Goal: Task Accomplishment & Management: Complete application form

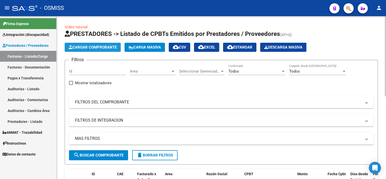
click at [99, 49] on span "Cargar Comprobante" at bounding box center [93, 47] width 48 height 5
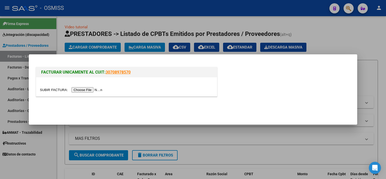
click at [89, 94] on div at bounding box center [126, 86] width 181 height 19
click at [89, 91] on input "file" at bounding box center [72, 89] width 64 height 5
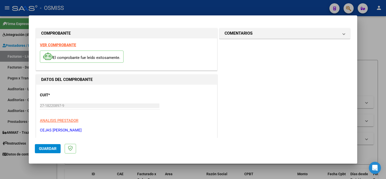
scroll to position [74, 0]
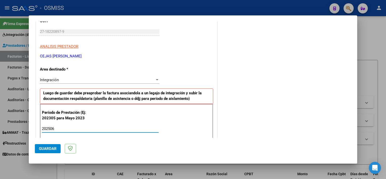
type input "202506"
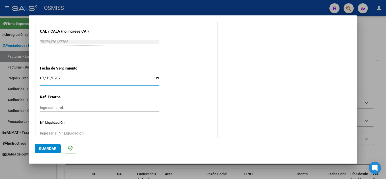
type input "[DATE]"
click at [48, 150] on span "Guardar" at bounding box center [48, 148] width 18 height 5
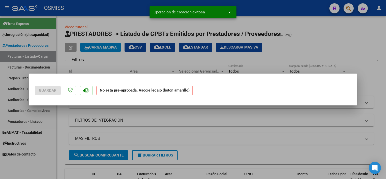
scroll to position [0, 0]
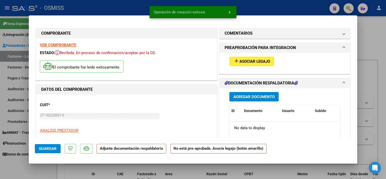
click at [256, 62] on span "Asociar Legajo" at bounding box center [255, 61] width 31 height 5
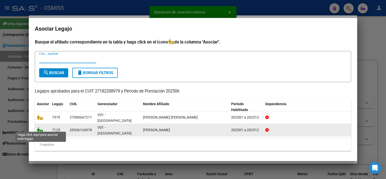
click at [40, 127] on icon at bounding box center [40, 130] width 6 height 6
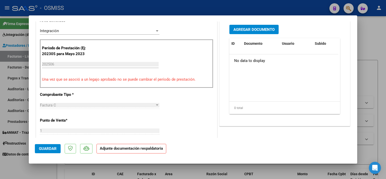
scroll to position [135, 0]
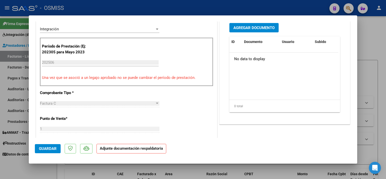
click at [264, 26] on span "Agregar Documento" at bounding box center [254, 28] width 41 height 5
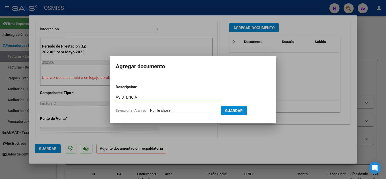
click at [160, 97] on input "ASISTENCIA" at bounding box center [169, 97] width 107 height 5
type input "ASISTENCIA"
click at [178, 111] on input "Seleccionar Archivo" at bounding box center [183, 110] width 67 height 5
type input "C:\fakepath\[PERSON_NAME] asistencia junio - [PERSON_NAME].pdf"
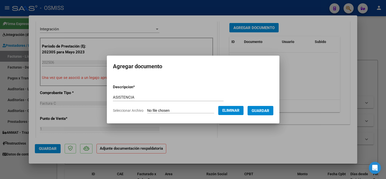
click at [261, 110] on span "Guardar" at bounding box center [261, 110] width 18 height 5
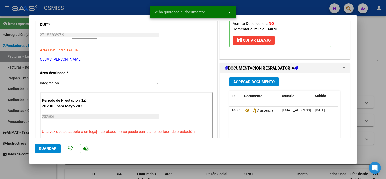
scroll to position [79, 0]
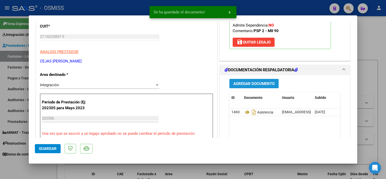
click at [251, 84] on span "Agregar Documento" at bounding box center [254, 83] width 41 height 5
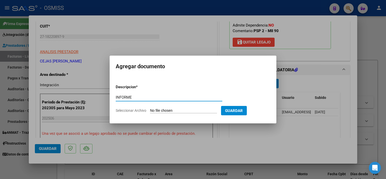
type input "INFORME"
click at [214, 108] on form "Descripcion * INFORME Escriba aquí una descripcion Seleccionar Archivo Guardar" at bounding box center [193, 98] width 155 height 37
click at [177, 112] on input "Seleccionar Archivo" at bounding box center [183, 110] width 67 height 5
type input "C:\fakepath\informe [PERSON_NAME] - [PERSON_NAME].pdf"
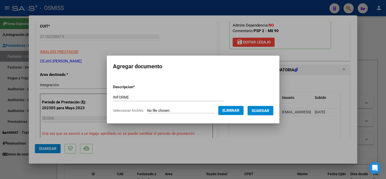
click at [255, 109] on span "Guardar" at bounding box center [261, 110] width 18 height 5
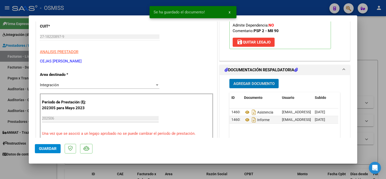
click at [51, 147] on span "Guardar" at bounding box center [48, 148] width 18 height 5
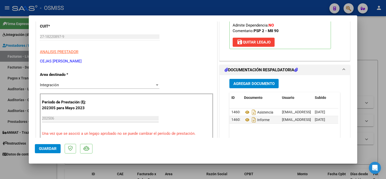
click at [48, 171] on div at bounding box center [193, 89] width 386 height 179
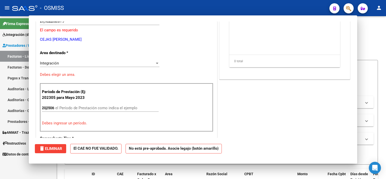
type input "$ 0,00"
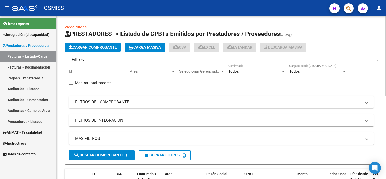
click at [94, 49] on span "Cargar Comprobante" at bounding box center [93, 47] width 48 height 5
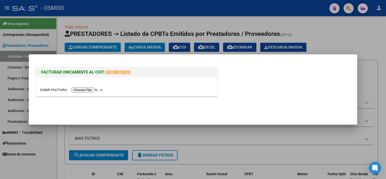
click at [85, 89] on input "file" at bounding box center [72, 89] width 64 height 5
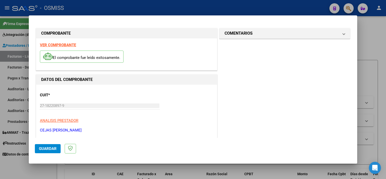
scroll to position [74, 0]
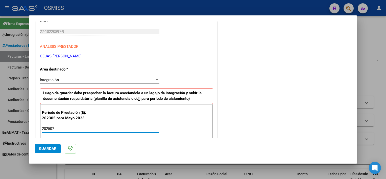
type input "202507"
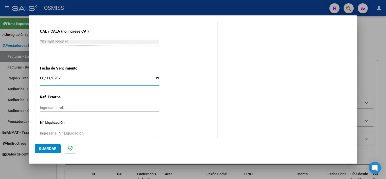
type input "[DATE]"
click at [47, 145] on button "Guardar" at bounding box center [48, 148] width 26 height 9
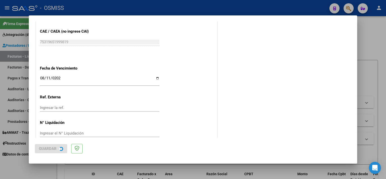
scroll to position [0, 0]
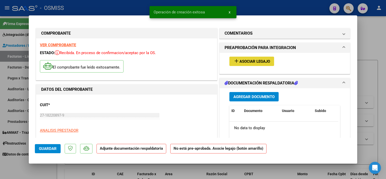
click at [262, 57] on button "add Asociar Legajo" at bounding box center [252, 61] width 45 height 9
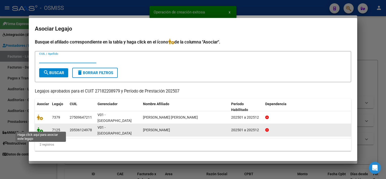
click at [41, 127] on icon at bounding box center [40, 130] width 6 height 6
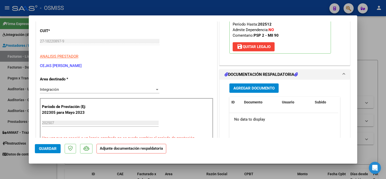
scroll to position [76, 0]
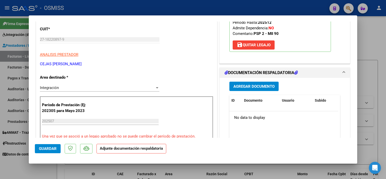
click at [249, 84] on span "Agregar Documento" at bounding box center [254, 86] width 41 height 5
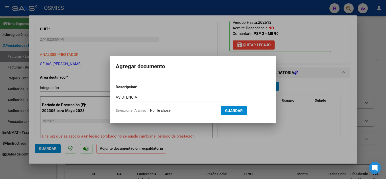
type input "ASISTENCIA"
click at [171, 112] on input "Seleccionar Archivo" at bounding box center [183, 110] width 67 height 5
type input "C:\fakepath\asist [PERSON_NAME] - [PERSON_NAME].pdf"
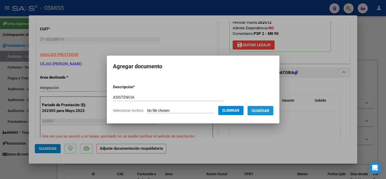
click at [263, 110] on span "Guardar" at bounding box center [261, 110] width 18 height 5
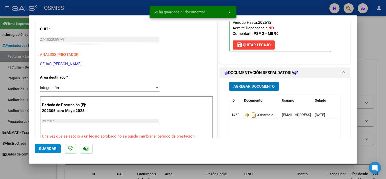
click at [54, 148] on span "Guardar" at bounding box center [48, 148] width 18 height 5
click at [52, 170] on div at bounding box center [193, 89] width 386 height 179
type input "$ 0,00"
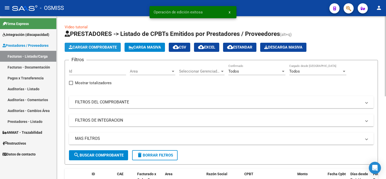
click at [101, 49] on span "Cargar Comprobante" at bounding box center [93, 47] width 48 height 5
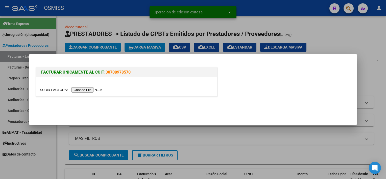
click at [88, 89] on input "file" at bounding box center [72, 89] width 64 height 5
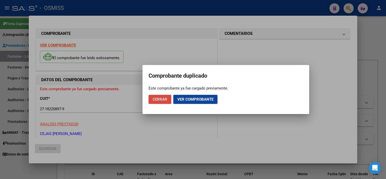
click at [162, 98] on span "Cerrar" at bounding box center [160, 99] width 15 height 5
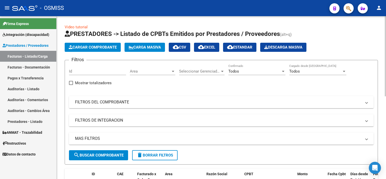
click at [107, 46] on span "Cargar Comprobante" at bounding box center [93, 47] width 48 height 5
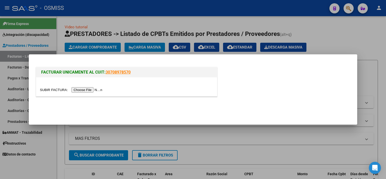
click at [89, 91] on input "file" at bounding box center [72, 89] width 64 height 5
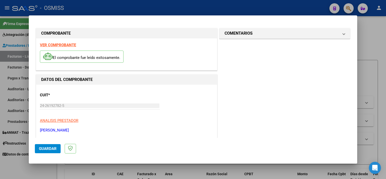
scroll to position [74, 0]
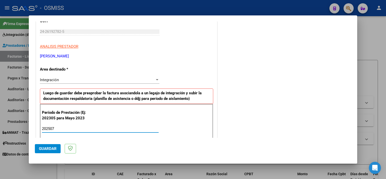
type input "202507"
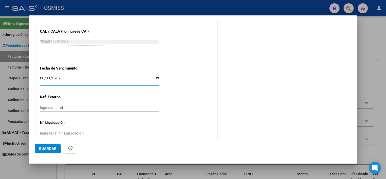
type input "[DATE]"
click at [43, 149] on span "Guardar" at bounding box center [48, 148] width 18 height 5
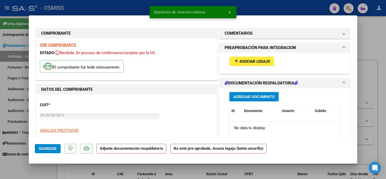
scroll to position [9, 0]
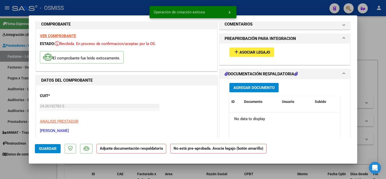
click at [244, 55] on button "add Asociar Legajo" at bounding box center [252, 52] width 45 height 9
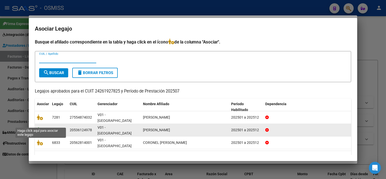
click at [37, 127] on icon at bounding box center [40, 130] width 6 height 6
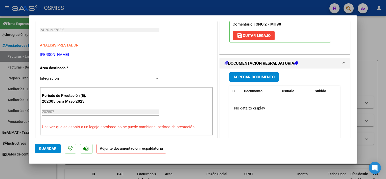
scroll to position [88, 0]
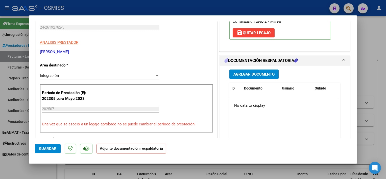
click at [269, 74] on span "Agregar Documento" at bounding box center [254, 74] width 41 height 5
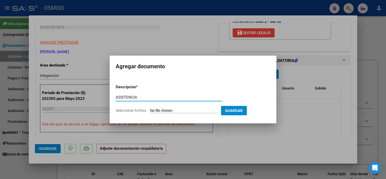
type input "ASISTENCIA"
click at [180, 110] on input "Seleccionar Archivo" at bounding box center [183, 110] width 67 height 5
type input "C:\fakepath\ASIST.[PERSON_NAME] 07 - [PERSON_NAME].pdf"
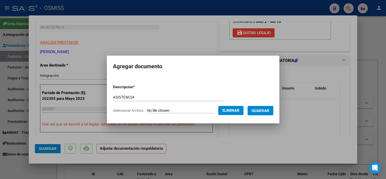
click at [260, 109] on span "Guardar" at bounding box center [261, 110] width 18 height 5
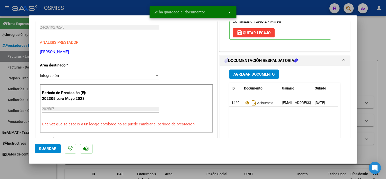
click at [324, 71] on div "Agregar Documento" at bounding box center [285, 74] width 111 height 9
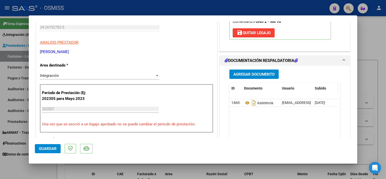
click at [316, 92] on datatable-header-cell "Subido" at bounding box center [325, 88] width 25 height 11
click at [46, 148] on span "Guardar" at bounding box center [48, 148] width 18 height 5
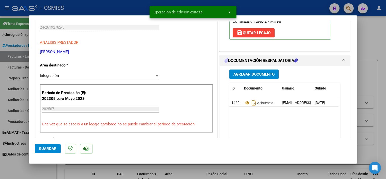
click at [70, 173] on div at bounding box center [193, 89] width 386 height 179
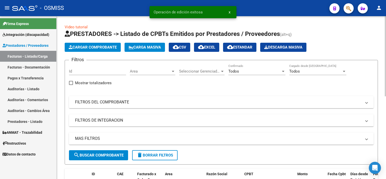
drag, startPoint x: 97, startPoint y: 52, endPoint x: 106, endPoint y: 46, distance: 10.3
click at [106, 46] on app-list-header "PRESTADORES -> Listado de CPBTs Emitidos por Prestadores / Proveedores (alt+q) …" at bounding box center [222, 97] width 314 height 135
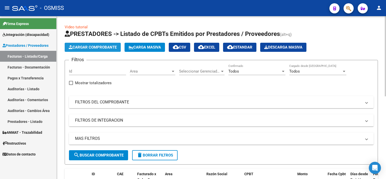
click at [103, 46] on span "Cargar Comprobante" at bounding box center [93, 47] width 48 height 5
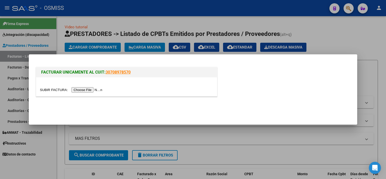
click at [87, 89] on input "file" at bounding box center [72, 89] width 64 height 5
click at [78, 92] on input "file" at bounding box center [72, 89] width 64 height 5
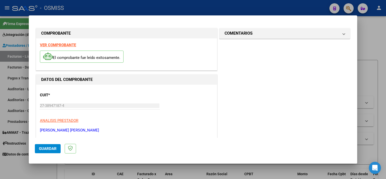
scroll to position [74, 0]
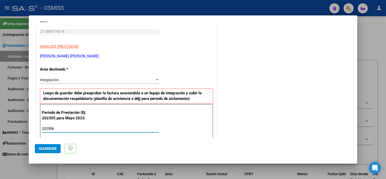
type input "202506"
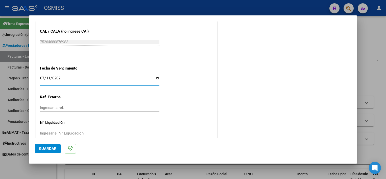
type input "[DATE]"
click at [43, 149] on span "Guardar" at bounding box center [48, 148] width 18 height 5
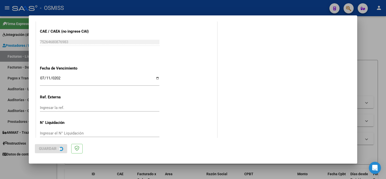
scroll to position [0, 0]
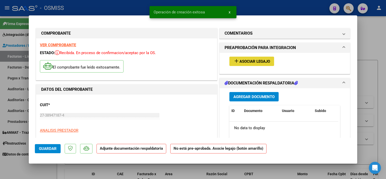
click at [253, 60] on span "Asociar Legajo" at bounding box center [255, 61] width 31 height 5
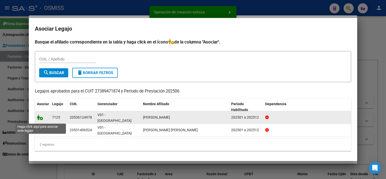
click at [40, 119] on icon at bounding box center [40, 118] width 6 height 6
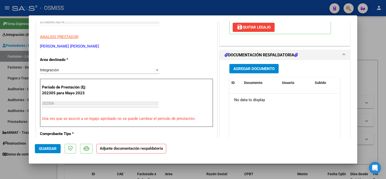
scroll to position [93, 0]
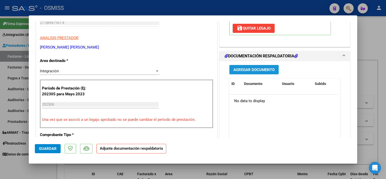
click at [248, 70] on span "Agregar Documento" at bounding box center [254, 70] width 41 height 5
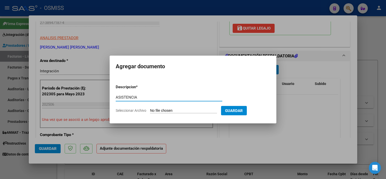
type input "ASISTENCIA"
click at [175, 108] on input "Seleccionar Archivo" at bounding box center [183, 110] width 67 height 5
type input "C:\fakepath\pf junio 25rome - [PERSON_NAME] (1).pdf"
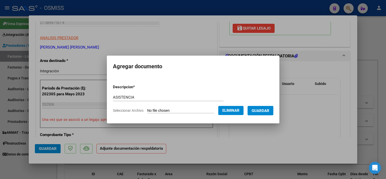
click at [267, 112] on span "Guardar" at bounding box center [261, 110] width 18 height 5
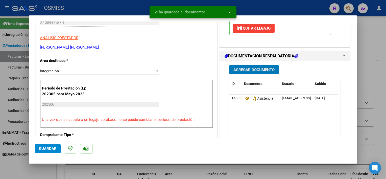
click at [262, 69] on span "Agregar Documento" at bounding box center [254, 70] width 41 height 5
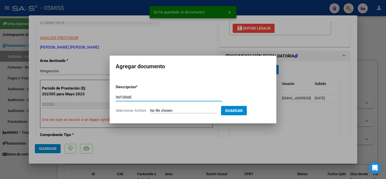
type input "INFORME"
click at [179, 110] on input "Seleccionar Archivo" at bounding box center [183, 110] width 67 height 5
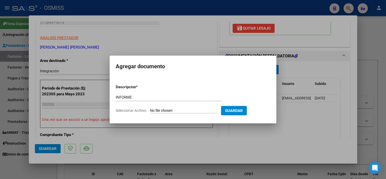
type input "C:\fakepath\evolutivo rome junio.pdf"
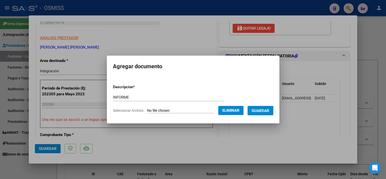
click at [262, 111] on span "Guardar" at bounding box center [261, 110] width 18 height 5
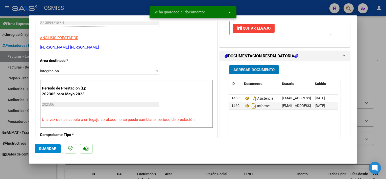
click at [51, 149] on span "Guardar" at bounding box center [48, 148] width 18 height 5
click at [65, 171] on div at bounding box center [193, 89] width 386 height 179
type input "$ 0,00"
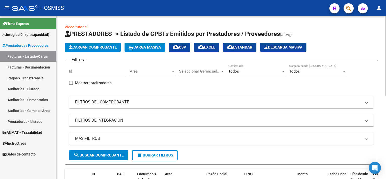
click at [376, 80] on form "Filtros Id Area Area Seleccionar Gerenciador Seleccionar Gerenciador Todos Conf…" at bounding box center [222, 112] width 314 height 105
click at [86, 48] on span "Cargar Comprobante" at bounding box center [93, 47] width 48 height 5
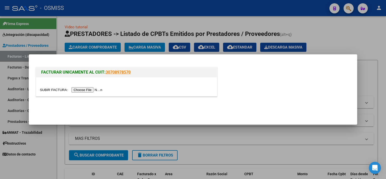
click at [51, 151] on div at bounding box center [193, 89] width 386 height 179
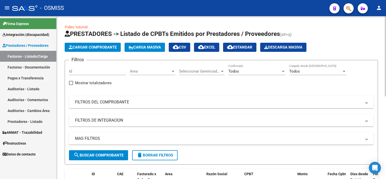
drag, startPoint x: 385, startPoint y: 50, endPoint x: 385, endPoint y: 60, distance: 10.1
click at [385, 60] on div "Video tutorial PRESTADORES -> Listado de CPBTs Emitidos por Prestadores / Prove…" at bounding box center [222, 180] width 331 height 328
drag, startPoint x: 385, startPoint y: 60, endPoint x: 385, endPoint y: 68, distance: 7.9
click at [385, 68] on div "Video tutorial PRESTADORES -> Listado de CPBTs Emitidos por Prestadores / Prove…" at bounding box center [222, 180] width 330 height 328
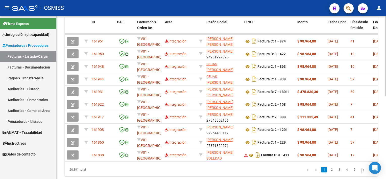
scroll to position [155, 0]
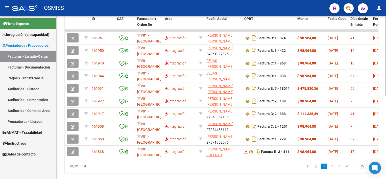
click at [386, 147] on html "menu - OSMISS person Firma Express Integración (discapacidad) Legajos Prestador…" at bounding box center [193, 89] width 386 height 179
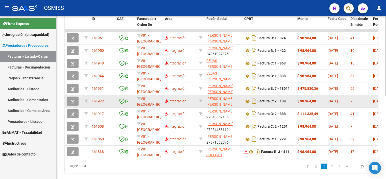
click at [307, 98] on div "$ 98.964,88" at bounding box center [311, 101] width 26 height 6
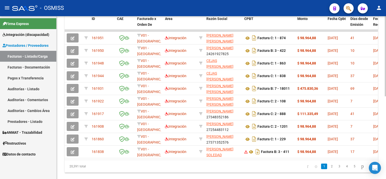
scroll to position [0, 0]
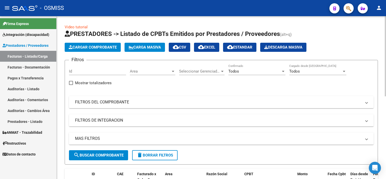
click at [381, 26] on div "Video tutorial PRESTADORES -> Listado de CPBTs Emitidos por Prestadores / Prove…" at bounding box center [222, 180] width 331 height 328
click at [267, 69] on div "Todos" at bounding box center [255, 71] width 53 height 5
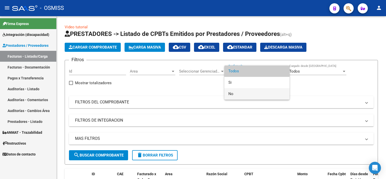
click at [236, 96] on span "No" at bounding box center [257, 93] width 57 height 11
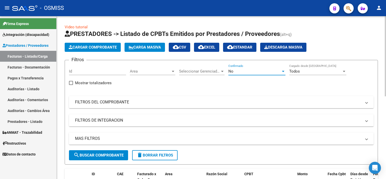
click at [98, 154] on span "search Buscar Comprobante" at bounding box center [99, 155] width 50 height 5
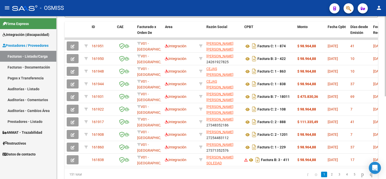
scroll to position [149, 0]
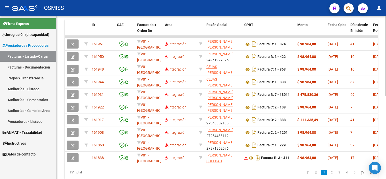
click at [386, 166] on html "menu - OSMISS person Firma Express Integración (discapacidad) Legajos Prestador…" at bounding box center [193, 89] width 386 height 179
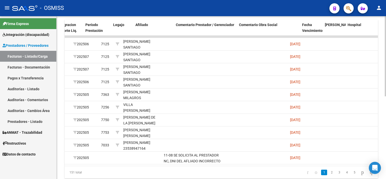
scroll to position [0, 694]
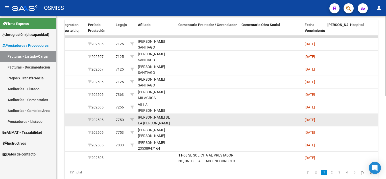
click at [364, 122] on datatable-body-cell at bounding box center [368, 120] width 38 height 12
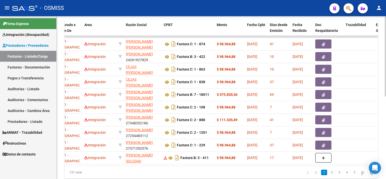
scroll to position [0, 0]
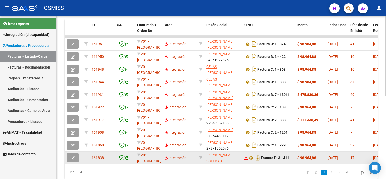
click at [72, 157] on icon "button" at bounding box center [73, 158] width 4 height 4
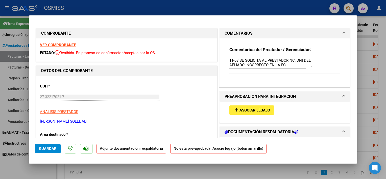
click at [71, 44] on strong "VER COMPROBANTE" at bounding box center [58, 45] width 36 height 5
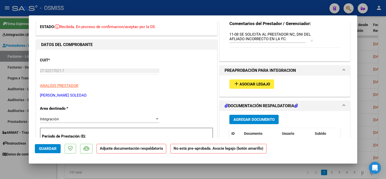
scroll to position [13, 0]
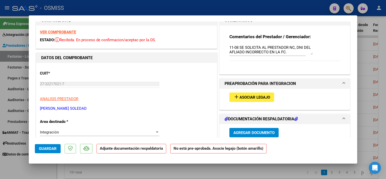
click at [42, 171] on div at bounding box center [193, 89] width 386 height 179
type input "$ 0,00"
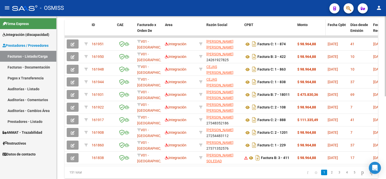
click at [315, 29] on datatable-header-cell "Monto" at bounding box center [311, 30] width 30 height 22
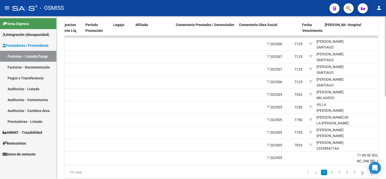
scroll to position [0, 700]
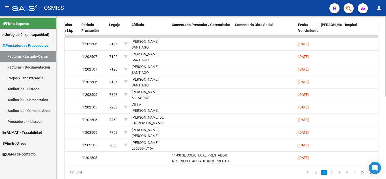
click at [386, 98] on div at bounding box center [385, 131] width 1 height 80
click at [329, 175] on link "2" at bounding box center [332, 173] width 6 height 6
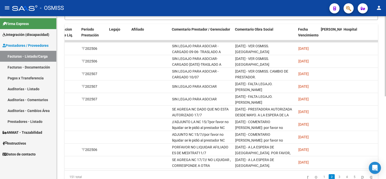
scroll to position [156, 0]
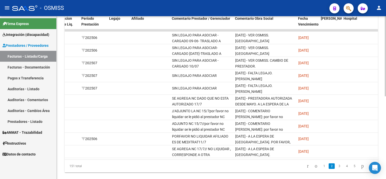
click at [384, 122] on div "Video tutorial PRESTADORES -> Listado de CPBTs Emitidos por Prestadores / Prove…" at bounding box center [222, 25] width 331 height 328
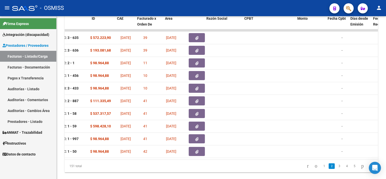
scroll to position [0, 0]
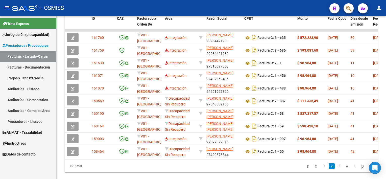
drag, startPoint x: 384, startPoint y: 131, endPoint x: 387, endPoint y: 81, distance: 49.9
click at [386, 81] on html "menu - OSMISS person Firma Express Integración (discapacidad) Legajos Prestador…" at bounding box center [193, 89] width 386 height 179
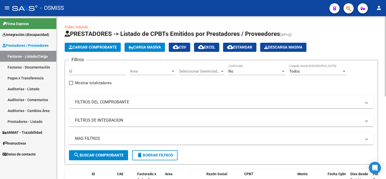
click at [368, 6] on div "menu - OSMISS person Firma Express Integración (discapacidad) Legajos Prestador…" at bounding box center [193, 89] width 386 height 179
click at [258, 70] on div "No" at bounding box center [255, 71] width 53 height 5
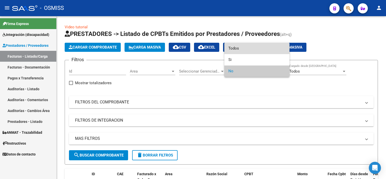
click at [248, 49] on span "Todos" at bounding box center [257, 48] width 57 height 11
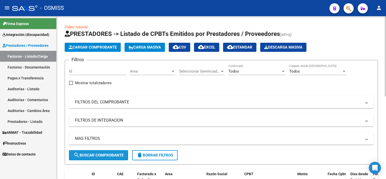
click at [106, 155] on span "search Buscar Comprobante" at bounding box center [99, 155] width 50 height 5
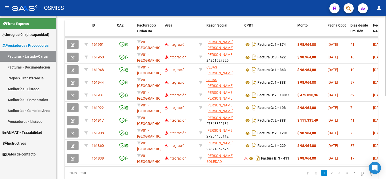
click at [386, 142] on html "menu - OSMISS person Firma Express Integración (discapacidad) Legajos Prestador…" at bounding box center [193, 89] width 386 height 179
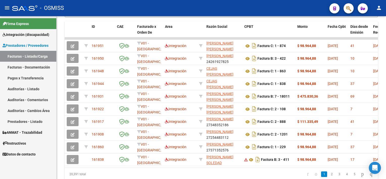
click at [36, 174] on div "Firma Express Integración (discapacidad) Legajos Prestadores / Proveedores Fact…" at bounding box center [28, 97] width 56 height 163
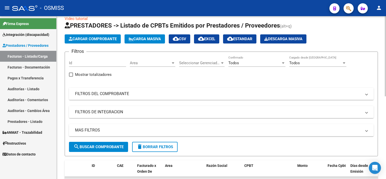
scroll to position [8, 0]
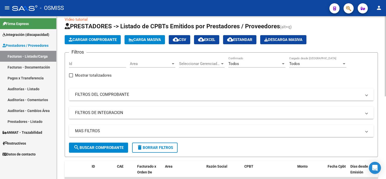
click at [386, 32] on html "menu - OSMISS person Firma Express Integración (discapacidad) Legajos Prestador…" at bounding box center [193, 89] width 386 height 179
click at [295, 125] on mat-expansion-panel-header "MAS FILTROS" at bounding box center [221, 131] width 305 height 12
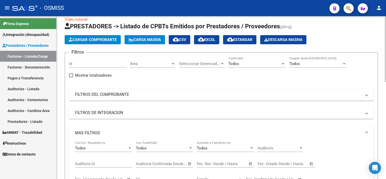
scroll to position [170, 0]
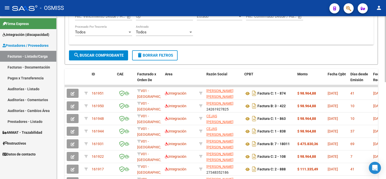
click at [383, 123] on div "Video tutorial PRESTADORES -> Listado de CPBTs Emitidos por Prestadores / Prove…" at bounding box center [222, 45] width 331 height 399
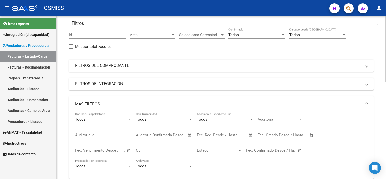
click at [386, 50] on html "menu - OSMISS person Firma Express Integración (discapacidad) Legajos Prestador…" at bounding box center [193, 89] width 386 height 179
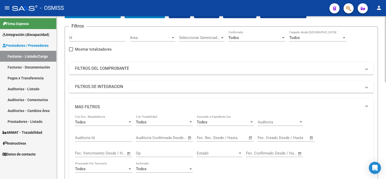
scroll to position [0, 0]
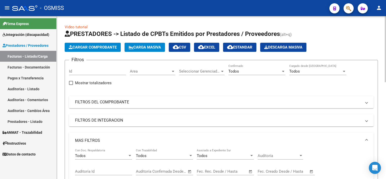
click at [385, 44] on div at bounding box center [385, 49] width 1 height 66
click at [102, 47] on span "Cargar Comprobante" at bounding box center [93, 47] width 48 height 5
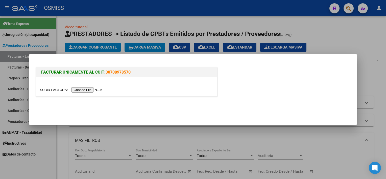
click at [91, 91] on input "file" at bounding box center [72, 89] width 64 height 5
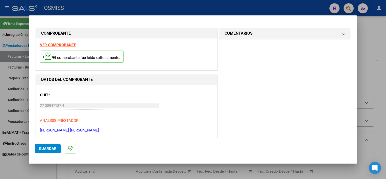
scroll to position [74, 0]
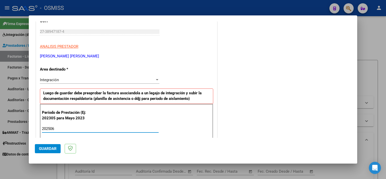
type input "202506"
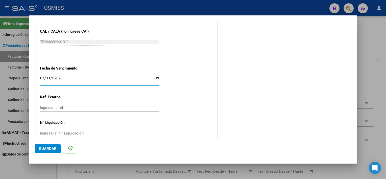
type input "[DATE]"
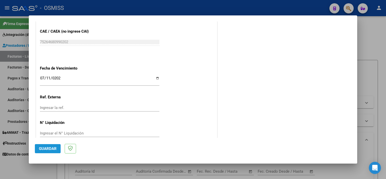
click at [52, 146] on span "Guardar" at bounding box center [48, 148] width 18 height 5
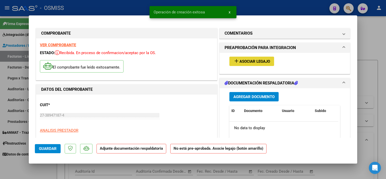
click at [252, 62] on span "Asociar Legajo" at bounding box center [255, 61] width 31 height 5
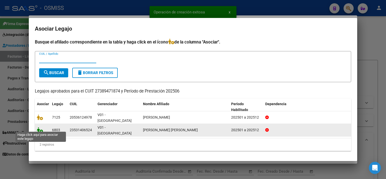
click at [40, 129] on icon at bounding box center [40, 130] width 6 height 6
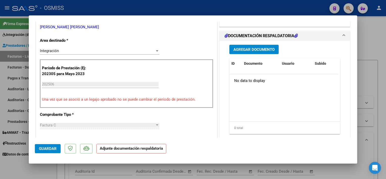
scroll to position [114, 0]
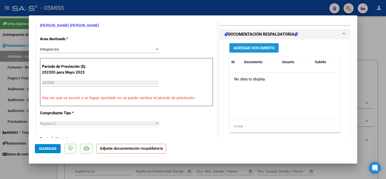
click at [252, 51] on button "Agregar Documento" at bounding box center [254, 47] width 49 height 9
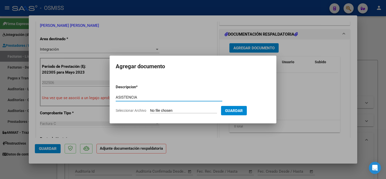
type input "ASISTENCIA"
click at [177, 113] on input "Seleccionar Archivo" at bounding box center [183, 110] width 67 height 5
type input "C:\fakepath\pf fatijunio25 - [PERSON_NAME] (1).pdf"
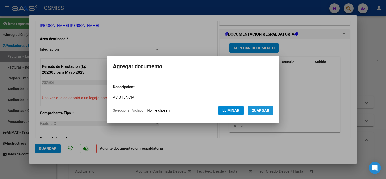
click at [265, 110] on span "Guardar" at bounding box center [261, 110] width 18 height 5
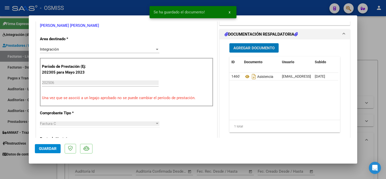
click at [265, 48] on span "Agregar Documento" at bounding box center [254, 48] width 41 height 5
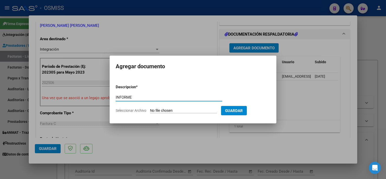
type input "INFORME"
click at [181, 111] on input "Seleccionar Archivo" at bounding box center [183, 110] width 67 height 5
type input "C:\fakepath\evolutivo [PERSON_NAME].pdf"
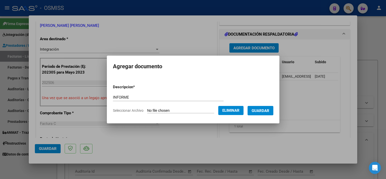
click at [258, 111] on span "Guardar" at bounding box center [261, 110] width 18 height 5
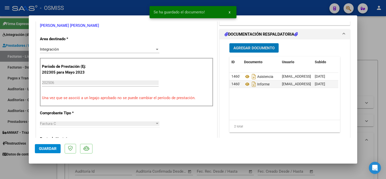
click at [49, 148] on span "Guardar" at bounding box center [48, 148] width 18 height 5
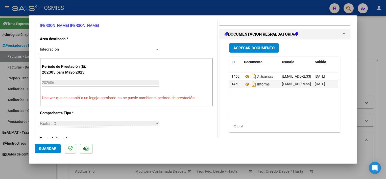
click at [51, 148] on span "Guardar" at bounding box center [48, 148] width 18 height 5
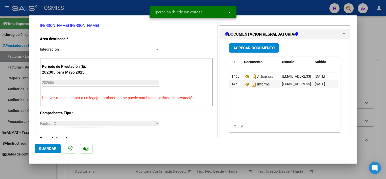
click at [47, 171] on div at bounding box center [193, 89] width 386 height 179
type input "$ 0,00"
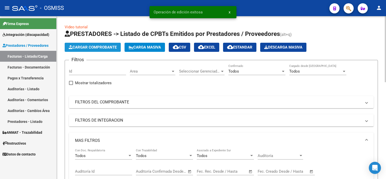
click at [96, 49] on span "Cargar Comprobante" at bounding box center [93, 47] width 48 height 5
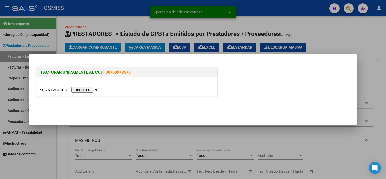
click at [87, 89] on input "file" at bounding box center [72, 89] width 64 height 5
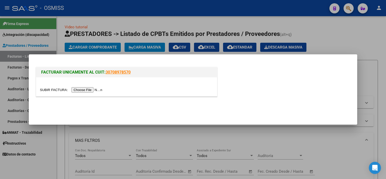
click at [82, 89] on input "file" at bounding box center [72, 89] width 64 height 5
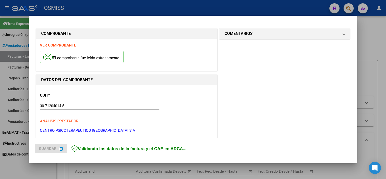
scroll to position [74, 0]
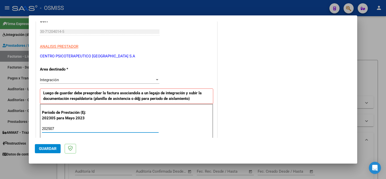
type input "202507"
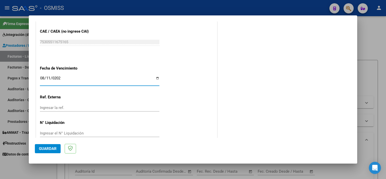
type input "[DATE]"
click at [55, 151] on span "Guardar" at bounding box center [48, 148] width 18 height 5
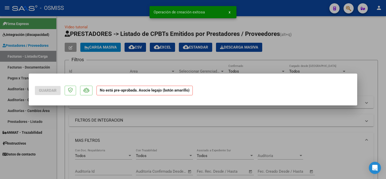
scroll to position [0, 0]
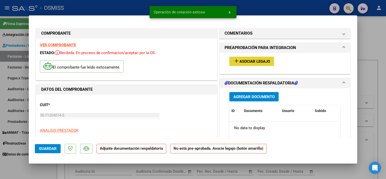
click at [260, 61] on span "Asociar Legajo" at bounding box center [255, 61] width 31 height 5
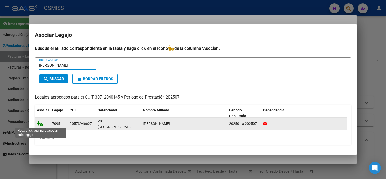
type input "[PERSON_NAME]"
click at [40, 124] on icon at bounding box center [40, 124] width 6 height 6
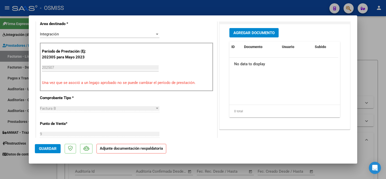
scroll to position [130, 0]
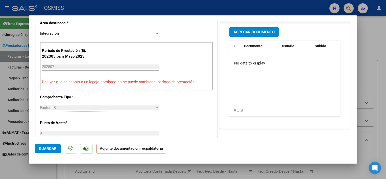
click at [256, 33] on span "Agregar Documento" at bounding box center [254, 32] width 41 height 5
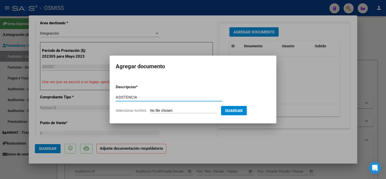
type input "ASISTENCIA"
click at [173, 111] on input "Seleccionar Archivo" at bounding box center [183, 110] width 67 height 5
type input "C:\fakepath\6 [PERSON_NAME] Planilla Asist Integracion [DATE] - CPBA Contable.p…"
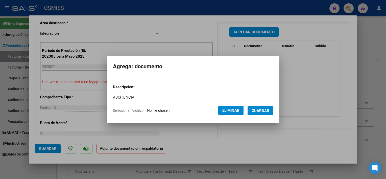
click at [258, 113] on span "Guardar" at bounding box center [261, 110] width 18 height 5
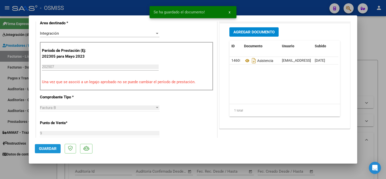
click at [46, 152] on button "Guardar" at bounding box center [48, 148] width 26 height 9
click at [48, 174] on div at bounding box center [193, 89] width 386 height 179
type input "$ 0,00"
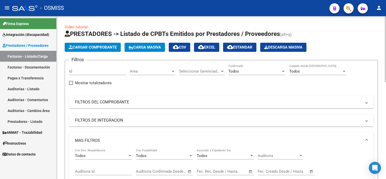
click at [372, 79] on div "Filtros Id Area Area Seleccionar Gerenciador Seleccionar Gerenciador Todos Conf…" at bounding box center [221, 142] width 305 height 157
click at [321, 149] on div "Todos Con Doc. Respaldatoria Todos Con Trazabilidad Todos Asociado a Expediente…" at bounding box center [221, 180] width 293 height 62
click at [93, 48] on span "Cargar Comprobante" at bounding box center [93, 47] width 48 height 5
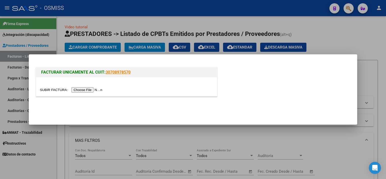
click at [85, 91] on input "file" at bounding box center [72, 89] width 64 height 5
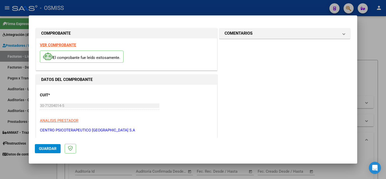
scroll to position [74, 0]
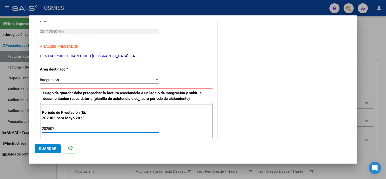
type input "202507"
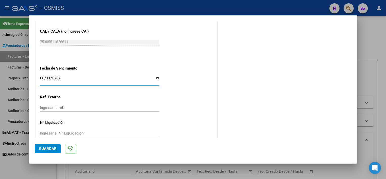
type input "[DATE]"
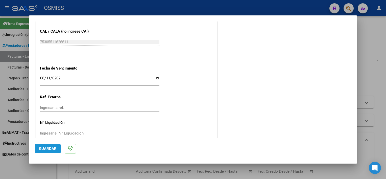
click at [49, 147] on span "Guardar" at bounding box center [48, 148] width 18 height 5
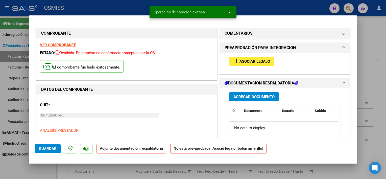
click at [260, 60] on span "Asociar Legajo" at bounding box center [255, 61] width 31 height 5
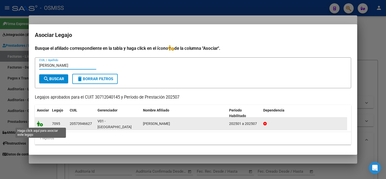
type input "[PERSON_NAME]"
click at [39, 123] on icon at bounding box center [40, 124] width 6 height 6
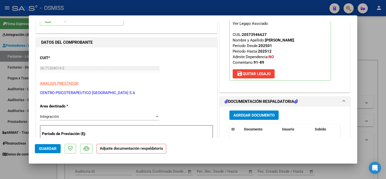
scroll to position [94, 0]
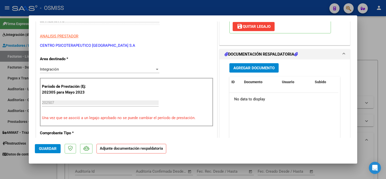
click at [260, 66] on span "Agregar Documento" at bounding box center [254, 68] width 41 height 5
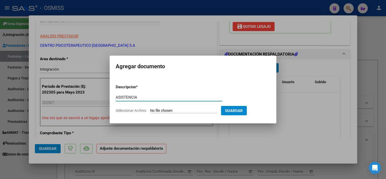
type input "ASISTENCIA"
click at [172, 111] on input "Seleccionar Archivo" at bounding box center [183, 110] width 67 height 5
type input "C:\fakepath\3 [PERSON_NAME] Planilla Asist Terapias [DATE] - CPBA Contable.pdf"
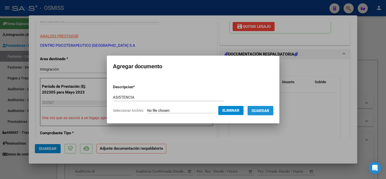
click at [261, 110] on span "Guardar" at bounding box center [261, 110] width 18 height 5
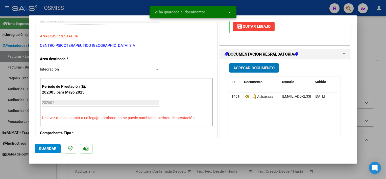
click at [55, 147] on span "Guardar" at bounding box center [48, 148] width 18 height 5
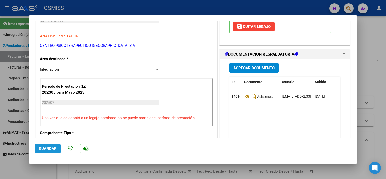
click at [43, 147] on span "Guardar" at bounding box center [48, 148] width 18 height 5
click at [42, 169] on div at bounding box center [193, 89] width 386 height 179
type input "$ 0,00"
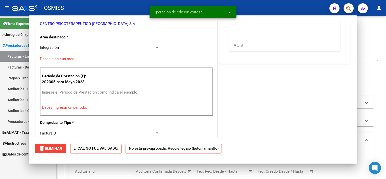
scroll to position [79, 0]
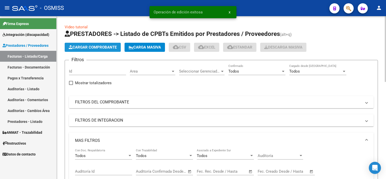
click at [94, 47] on span "Cargar Comprobante" at bounding box center [93, 47] width 48 height 5
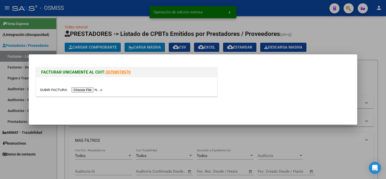
click at [82, 92] on input "file" at bounding box center [72, 89] width 64 height 5
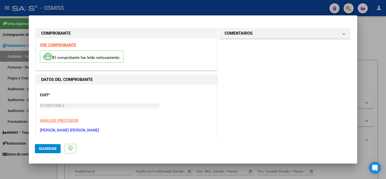
scroll to position [74, 0]
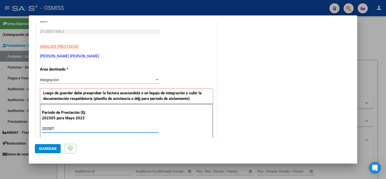
type input "202507"
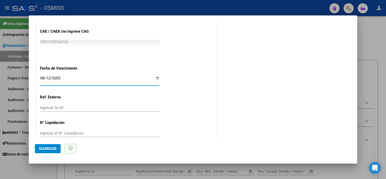
type input "[DATE]"
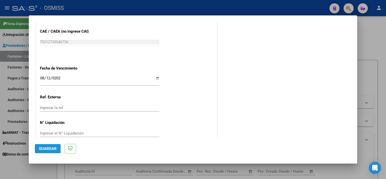
click at [46, 149] on span "Guardar" at bounding box center [48, 148] width 18 height 5
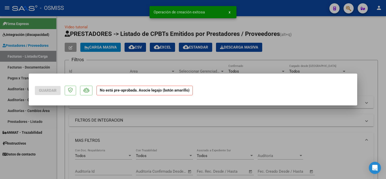
scroll to position [0, 0]
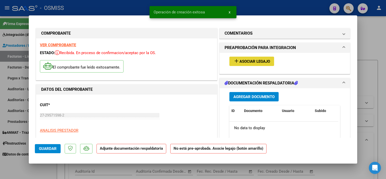
click at [263, 59] on span "Asociar Legajo" at bounding box center [255, 61] width 31 height 5
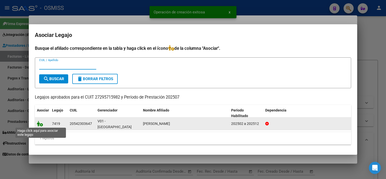
click at [38, 123] on icon at bounding box center [40, 124] width 6 height 6
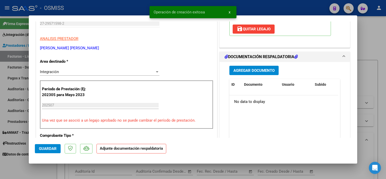
scroll to position [99, 0]
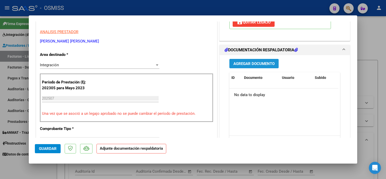
click at [265, 59] on button "Agregar Documento" at bounding box center [254, 63] width 49 height 9
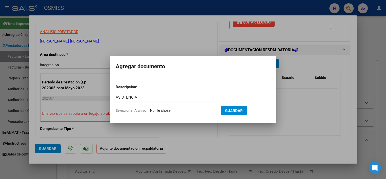
type input "ASISTENCIA"
click at [178, 111] on input "Seleccionar Archivo" at bounding box center [183, 110] width 67 height 5
type input "C:\fakepath\PLANILLA ASISTENCIA [PERSON_NAME] - [PERSON_NAME].pdf"
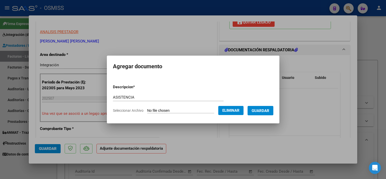
click at [263, 110] on span "Guardar" at bounding box center [261, 110] width 18 height 5
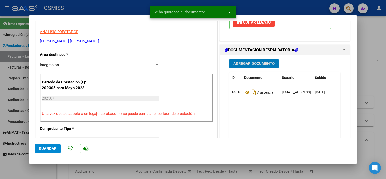
click at [49, 149] on span "Guardar" at bounding box center [48, 148] width 18 height 5
click at [51, 171] on div at bounding box center [193, 89] width 386 height 179
type input "$ 0,00"
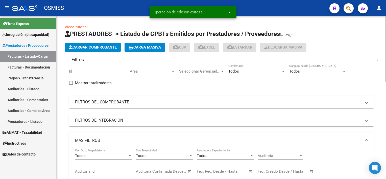
click at [93, 49] on span "Cargar Comprobante" at bounding box center [93, 47] width 48 height 5
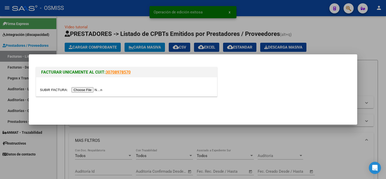
click at [82, 89] on input "file" at bounding box center [72, 89] width 64 height 5
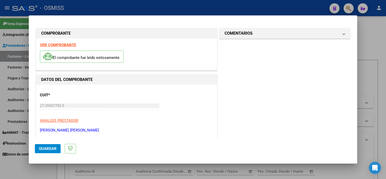
scroll to position [74, 0]
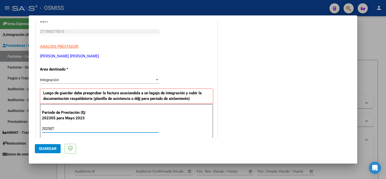
type input "202507"
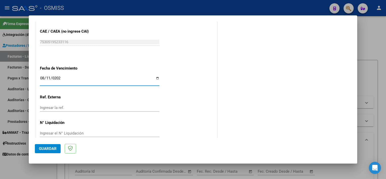
type input "[DATE]"
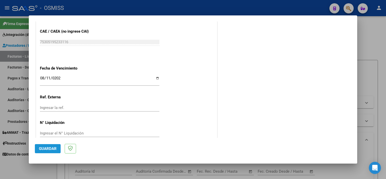
click at [50, 147] on span "Guardar" at bounding box center [48, 148] width 18 height 5
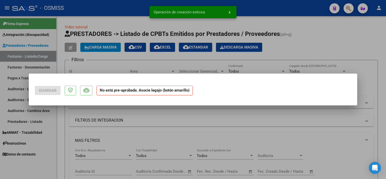
scroll to position [0, 0]
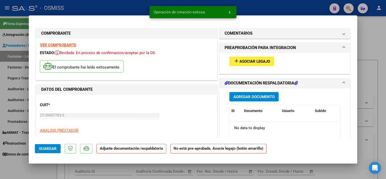
click at [249, 59] on span "Asociar Legajo" at bounding box center [255, 61] width 31 height 5
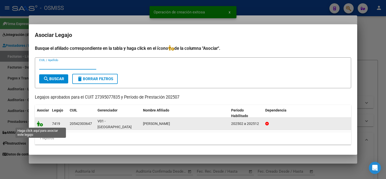
click at [39, 123] on icon at bounding box center [40, 124] width 6 height 6
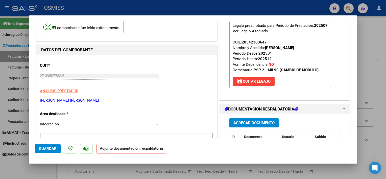
scroll to position [49, 0]
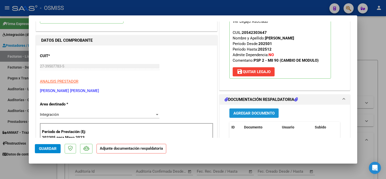
click at [256, 110] on button "Agregar Documento" at bounding box center [254, 112] width 49 height 9
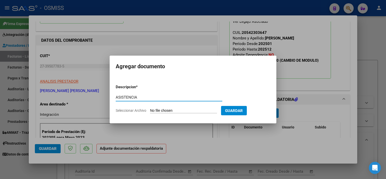
type input "ASISTENCIA"
click at [176, 113] on input "Seleccionar Archivo" at bounding box center [183, 110] width 67 height 5
type input "C:\fakepath\Planilla [PERSON_NAME] - [PERSON_NAME].pdf"
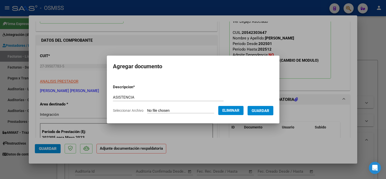
click at [269, 111] on span "Guardar" at bounding box center [261, 110] width 18 height 5
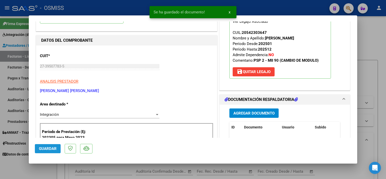
click at [58, 151] on button "Guardar" at bounding box center [48, 148] width 26 height 9
click at [48, 173] on div at bounding box center [193, 89] width 386 height 179
type input "$ 0,00"
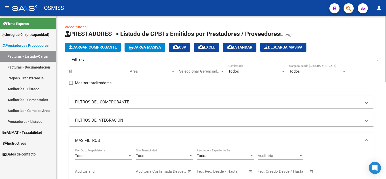
click at [94, 47] on span "Cargar Comprobante" at bounding box center [93, 47] width 48 height 5
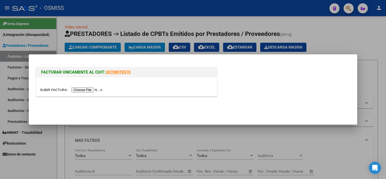
click at [78, 90] on input "file" at bounding box center [72, 89] width 64 height 5
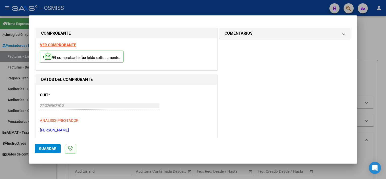
scroll to position [74, 0]
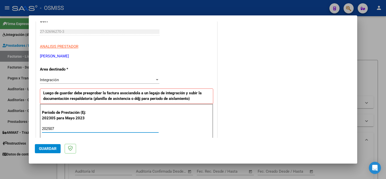
type input "202507"
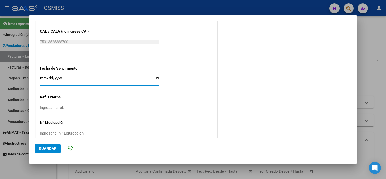
type input "[DATE]"
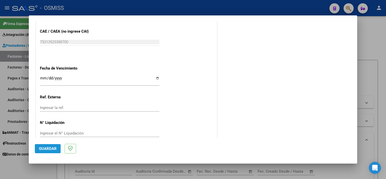
click at [41, 147] on span "Guardar" at bounding box center [48, 148] width 18 height 5
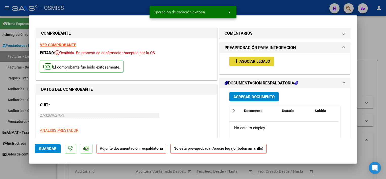
click at [257, 62] on span "Asociar Legajo" at bounding box center [255, 61] width 31 height 5
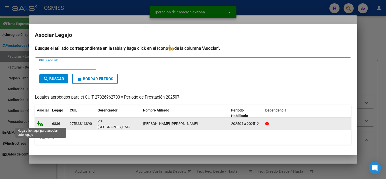
click at [38, 122] on icon at bounding box center [40, 124] width 6 height 6
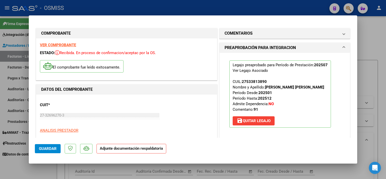
scroll to position [69, 0]
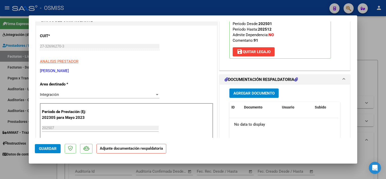
click at [257, 96] on span "Agregar Documento" at bounding box center [254, 93] width 41 height 5
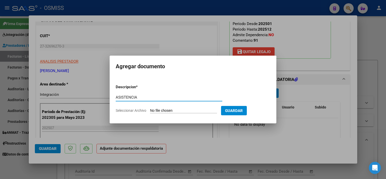
type input "ASISTENCIA"
click at [171, 110] on input "Seleccionar Archivo" at bounding box center [183, 110] width 67 height 5
type input "C:\fakepath\[PERSON_NAME] (1) - [PERSON_NAME].pdf"
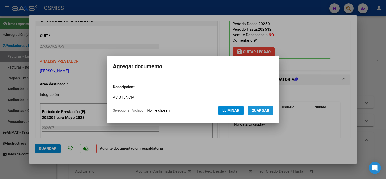
click at [265, 111] on span "Guardar" at bounding box center [261, 110] width 18 height 5
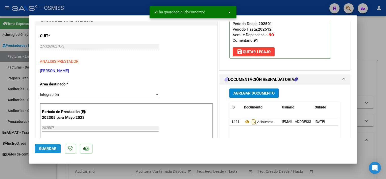
click at [48, 149] on span "Guardar" at bounding box center [48, 148] width 18 height 5
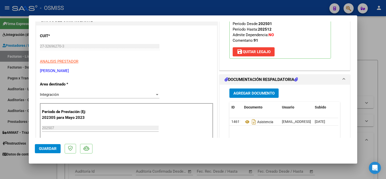
click at [36, 171] on div at bounding box center [193, 89] width 386 height 179
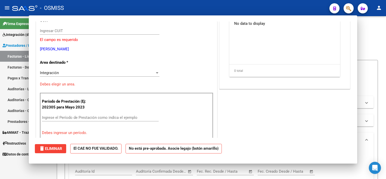
scroll to position [0, 0]
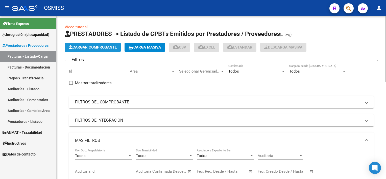
click at [86, 48] on span "Cargar Comprobante" at bounding box center [93, 47] width 48 height 5
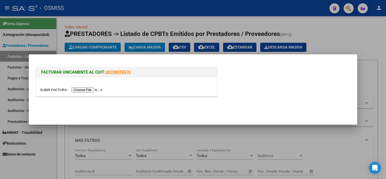
click at [86, 89] on input "file" at bounding box center [72, 89] width 64 height 5
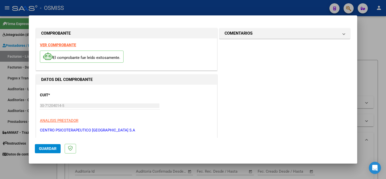
scroll to position [74, 0]
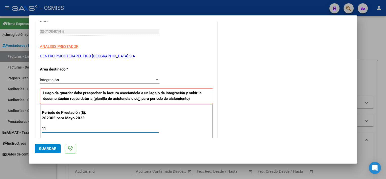
type input "1"
type input "202507"
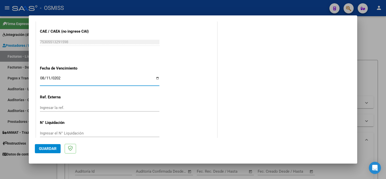
type input "[DATE]"
click at [57, 148] on button "Guardar" at bounding box center [48, 148] width 26 height 9
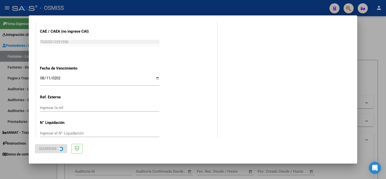
scroll to position [0, 0]
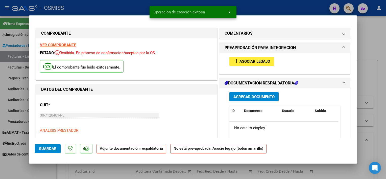
click at [242, 63] on span "Asociar Legajo" at bounding box center [255, 61] width 31 height 5
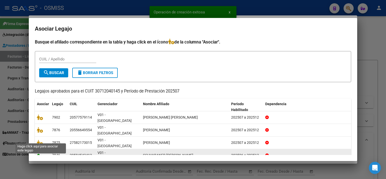
click at [40, 153] on icon at bounding box center [40, 156] width 6 height 6
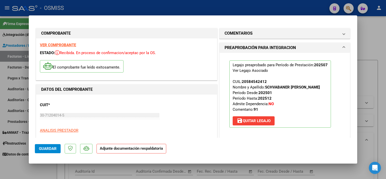
scroll to position [123, 0]
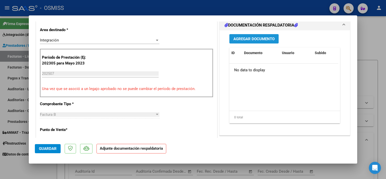
click at [261, 39] on span "Agregar Documento" at bounding box center [254, 39] width 41 height 5
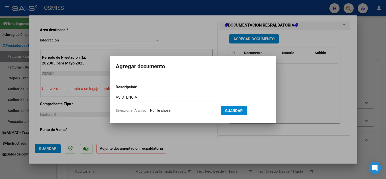
type input "ASISTENCIA"
click at [165, 111] on input "Seleccionar Archivo" at bounding box center [183, 110] width 67 height 5
type input "C:\fakepath\3 Schvabaner [PERSON_NAME] Asist Terapias 2025 - CPBA Contable (1).…"
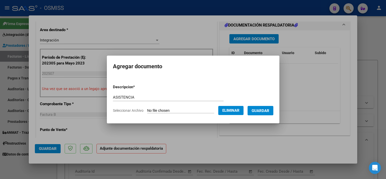
click at [271, 110] on button "Guardar" at bounding box center [261, 110] width 26 height 9
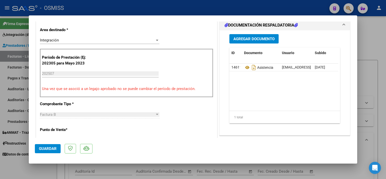
click at [29, 167] on div at bounding box center [193, 89] width 386 height 179
type input "$ 0,00"
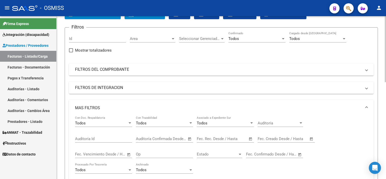
scroll to position [33, 0]
click at [280, 38] on div "Todos" at bounding box center [255, 38] width 53 height 5
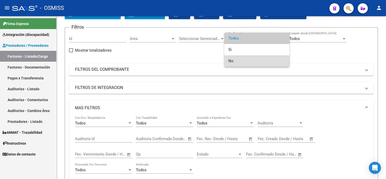
click at [241, 63] on span "No" at bounding box center [257, 60] width 57 height 11
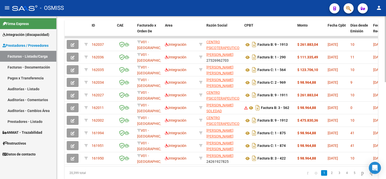
scroll to position [223, 0]
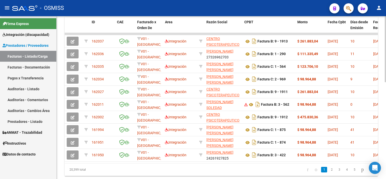
click at [386, 135] on html "menu - OSMISS person Firma Express Integración (discapacidad) Legajos Prestador…" at bounding box center [193, 89] width 386 height 179
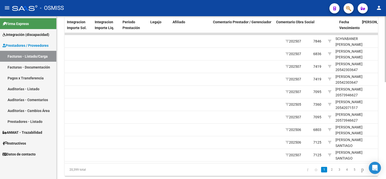
scroll to position [0, 677]
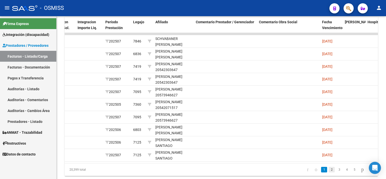
click at [329, 172] on link "2" at bounding box center [332, 170] width 6 height 6
